Goal: Task Accomplishment & Management: Use online tool/utility

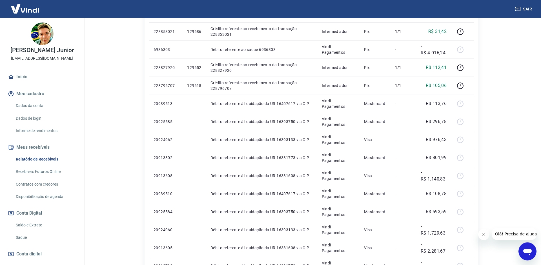
scroll to position [172, 0]
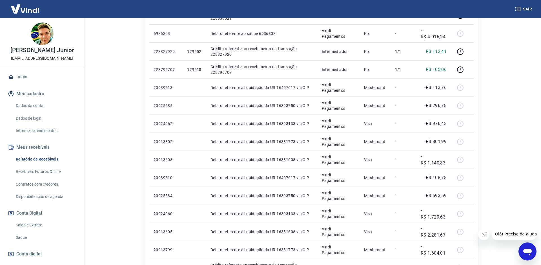
click at [19, 239] on link "Saque" at bounding box center [46, 238] width 64 height 12
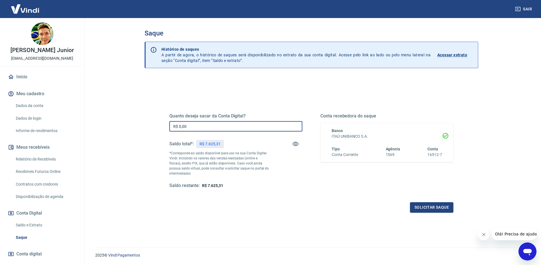
click at [232, 126] on input "R$ 0,00" at bounding box center [235, 126] width 133 height 10
type input "R$ 7.625,31"
click at [442, 209] on button "Solicitar saque" at bounding box center [431, 207] width 43 height 10
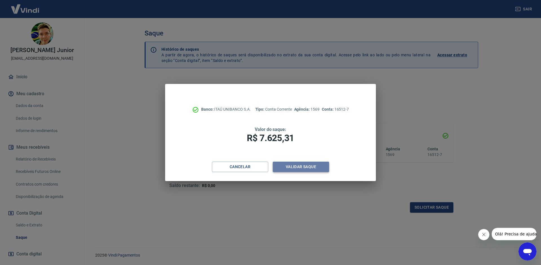
click at [316, 165] on button "Validar saque" at bounding box center [301, 167] width 56 height 10
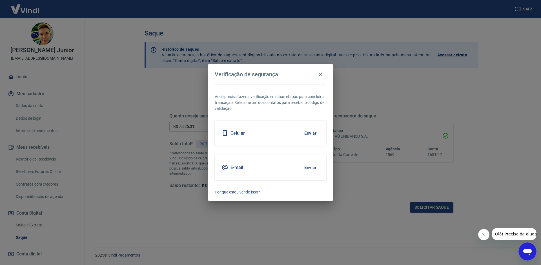
click at [312, 167] on button "Enviar" at bounding box center [310, 168] width 18 height 12
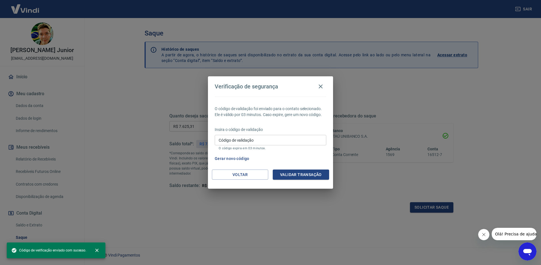
click at [224, 138] on input "Código de validação" at bounding box center [271, 140] width 112 height 10
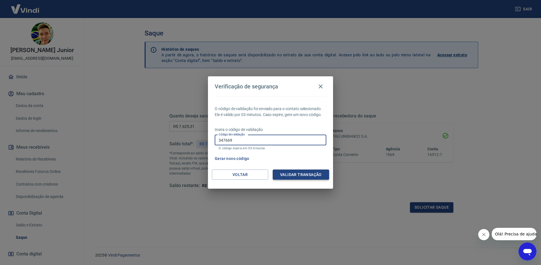
type input "347669"
click at [297, 175] on button "Validar transação" at bounding box center [301, 175] width 56 height 10
